Goal: Task Accomplishment & Management: Use online tool/utility

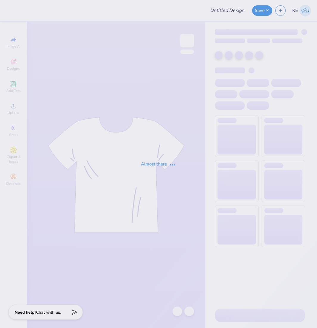
type input "PiKapp War of Roses"
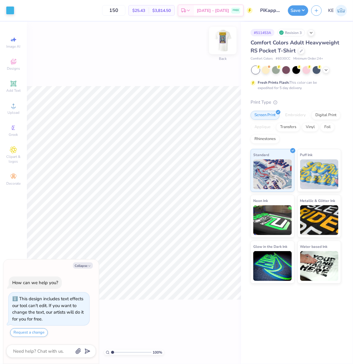
click at [220, 39] on img at bounding box center [223, 41] width 24 height 24
click at [85, 265] on button "Collapse" at bounding box center [83, 266] width 20 height 6
type textarea "x"
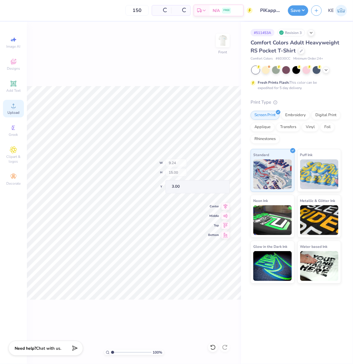
click at [13, 104] on icon at bounding box center [13, 105] width 7 height 7
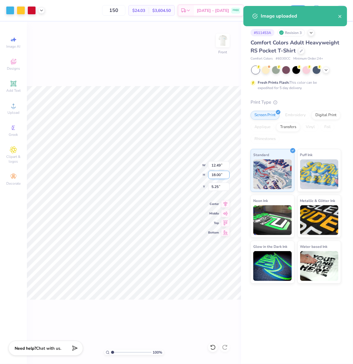
click at [214, 172] on input "18.00" at bounding box center [218, 175] width 21 height 8
type input "15"
click at [215, 185] on input "5.25" at bounding box center [218, 187] width 21 height 8
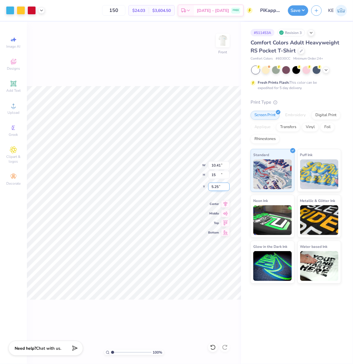
type input "10.41"
type input "15.00"
type input "3.00"
click at [299, 8] on button "Save" at bounding box center [298, 9] width 20 height 10
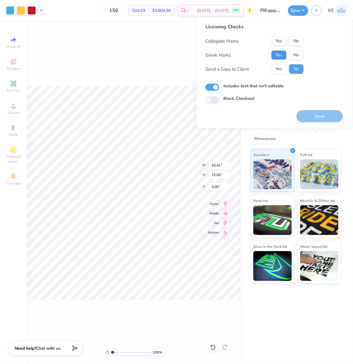
click at [281, 56] on button "Yes" at bounding box center [279, 55] width 16 height 10
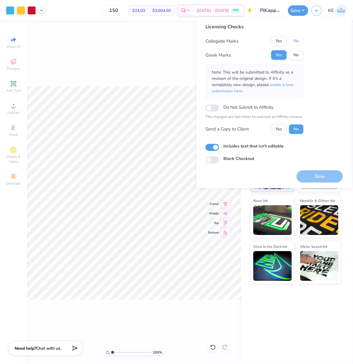
click at [300, 44] on button "No" at bounding box center [296, 41] width 14 height 10
click at [317, 180] on button "Save" at bounding box center [319, 176] width 46 height 12
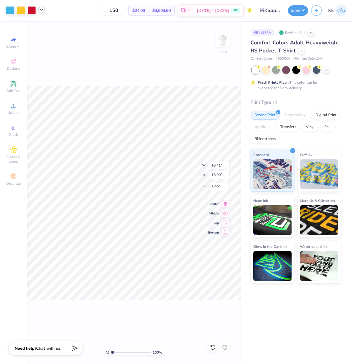
click at [43, 9] on icon at bounding box center [41, 9] width 5 height 5
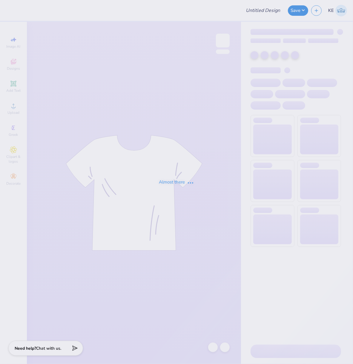
type input "Fall Merch Drop Paradigm"
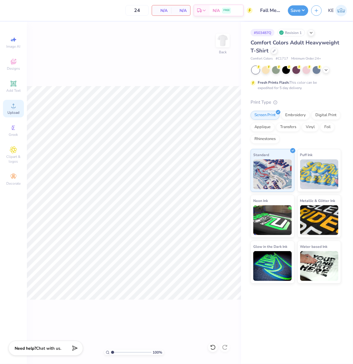
click at [10, 110] on div "Upload" at bounding box center [13, 109] width 21 height 18
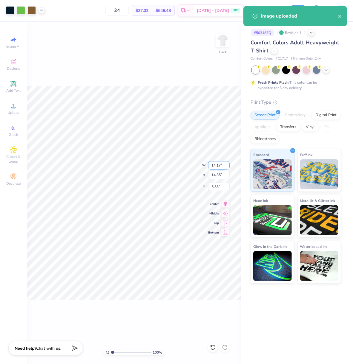
click at [212, 164] on input "14.17" at bounding box center [218, 165] width 21 height 8
type input "11.00"
type input "11.14"
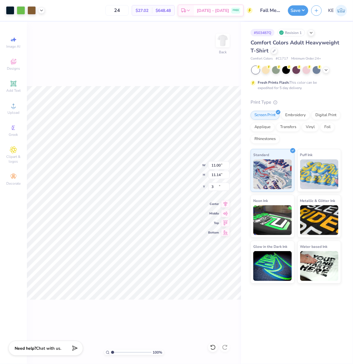
type input "3.00"
click at [303, 12] on button "Save" at bounding box center [298, 9] width 20 height 10
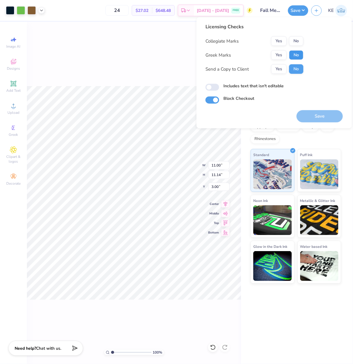
click at [300, 56] on button "No" at bounding box center [296, 55] width 14 height 10
click at [298, 41] on button "No" at bounding box center [296, 41] width 14 height 10
click at [320, 116] on button "Save" at bounding box center [319, 116] width 46 height 12
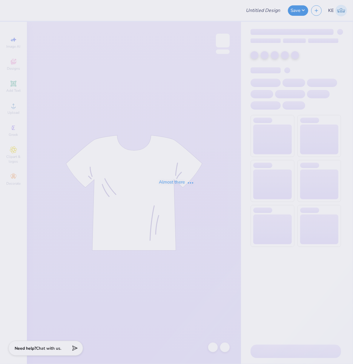
type input "Fall Merch Drop Paradigm"
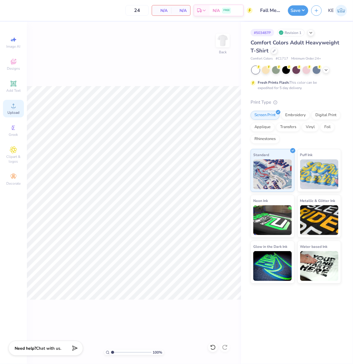
click at [16, 109] on icon at bounding box center [13, 105] width 7 height 7
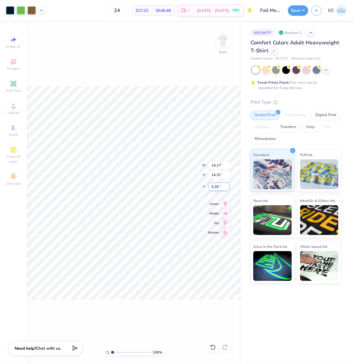
click at [212, 183] on input "5.35" at bounding box center [218, 187] width 21 height 8
click at [216, 168] on input "14.17" at bounding box center [218, 165] width 21 height 8
type input "3.00"
click at [216, 166] on input "14.17" at bounding box center [218, 165] width 21 height 8
type input "11.00"
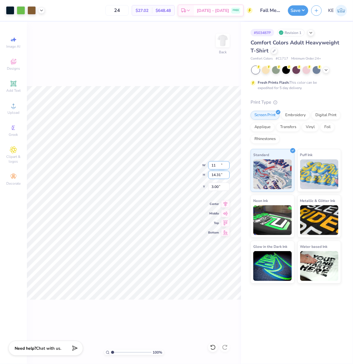
type input "11.10"
type input "4.60"
click at [208, 81] on div "100 % Back W 11.00 11.00 " H 11.10 11.10 " Y 4.60 4.60 " Center Middle Top Bott…" at bounding box center [134, 193] width 214 height 343
click at [213, 186] on input "4.60" at bounding box center [218, 187] width 21 height 8
type input "3.00"
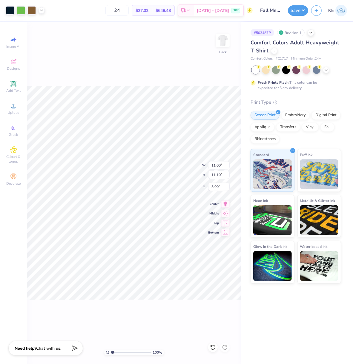
click at [175, 79] on div "100 % Back W 11.00 11.00 " H 11.10 11.10 " Y 3.00 3.00 " Center Middle Top Bott…" at bounding box center [134, 193] width 214 height 343
click at [292, 10] on button "Save" at bounding box center [298, 9] width 20 height 10
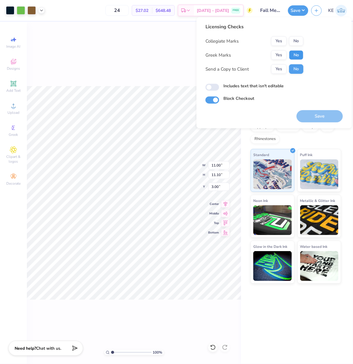
drag, startPoint x: 299, startPoint y: 52, endPoint x: 299, endPoint y: 48, distance: 4.2
click at [299, 50] on button "No" at bounding box center [296, 55] width 14 height 10
click at [324, 118] on button "Save" at bounding box center [319, 116] width 46 height 12
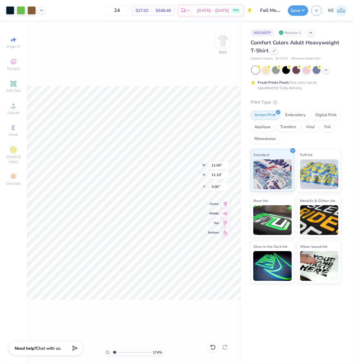
type input "1.39584521408376"
